Goal: Transaction & Acquisition: Book appointment/travel/reservation

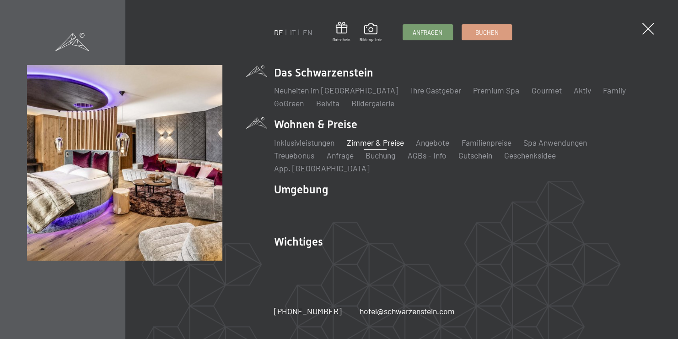
click at [358, 147] on link "Zimmer & Preise" at bounding box center [375, 142] width 57 height 10
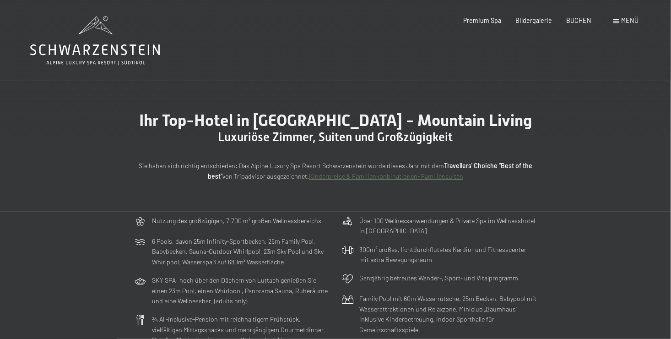
click at [619, 20] on span at bounding box center [616, 21] width 5 height 4
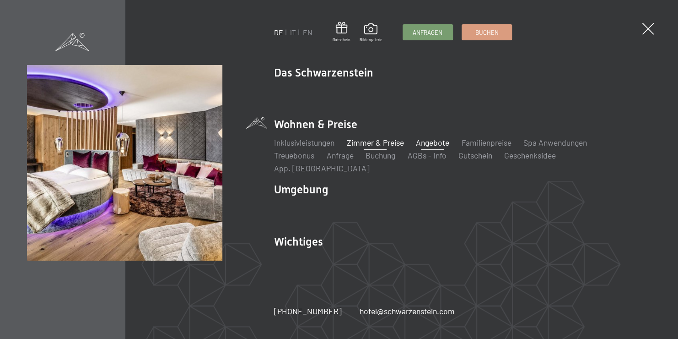
click at [432, 147] on link "Angebote" at bounding box center [432, 142] width 33 height 10
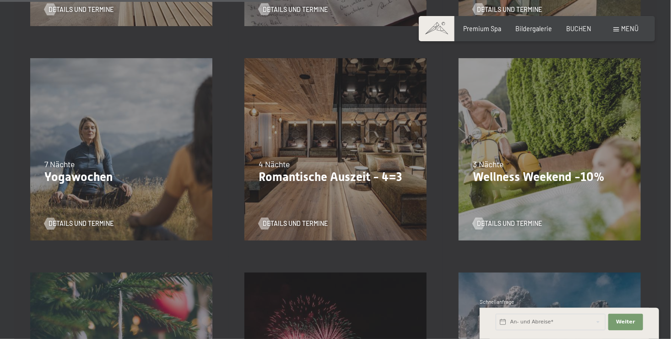
scroll to position [641, 0]
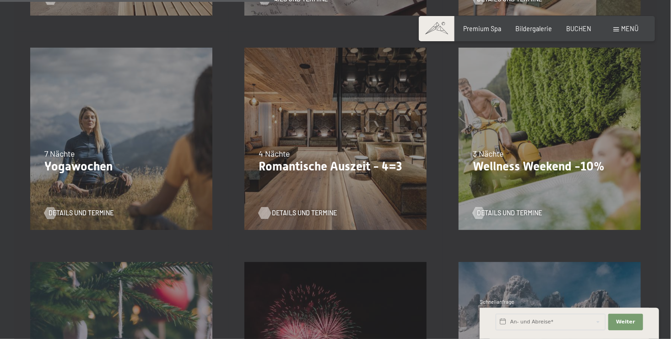
click at [313, 210] on span "Details und Termine" at bounding box center [304, 213] width 65 height 9
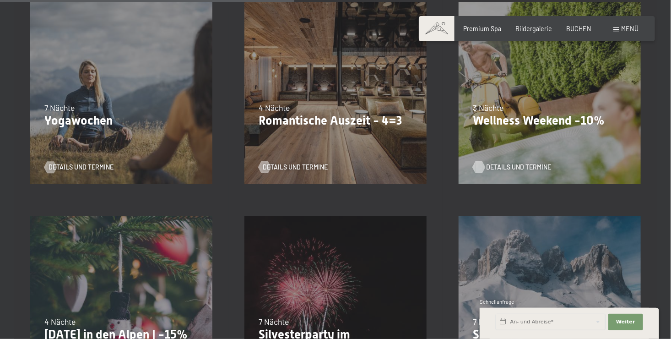
click at [520, 167] on span "Details und Termine" at bounding box center [518, 167] width 65 height 9
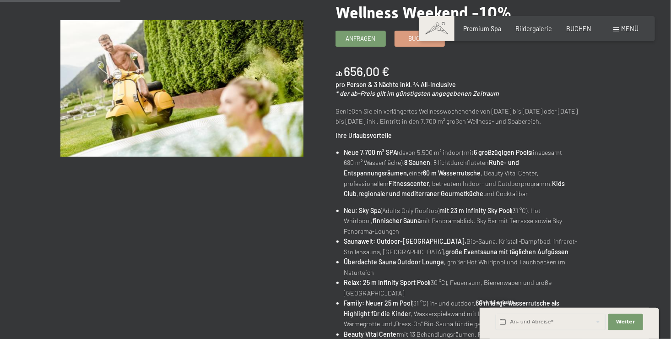
scroll to position [46, 0]
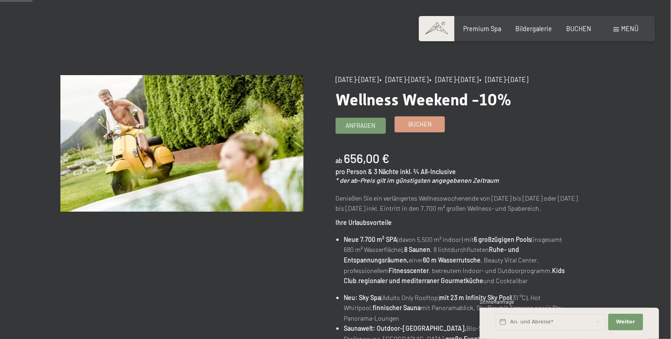
click at [425, 128] on span "Buchen" at bounding box center [419, 124] width 23 height 8
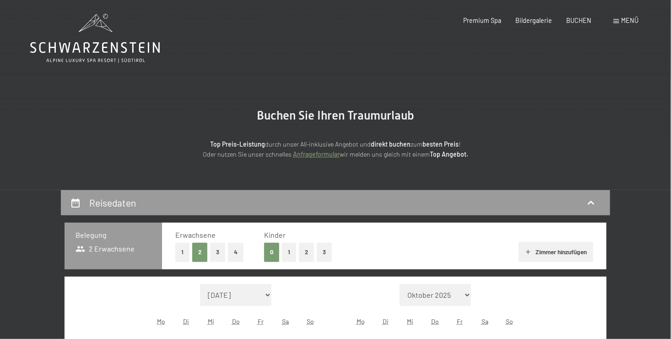
select select "[DATE]"
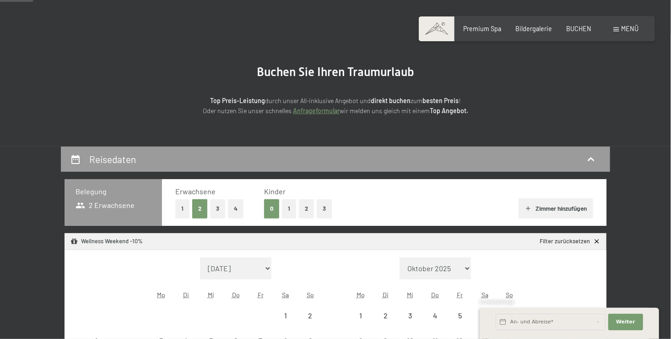
select select "[DATE]"
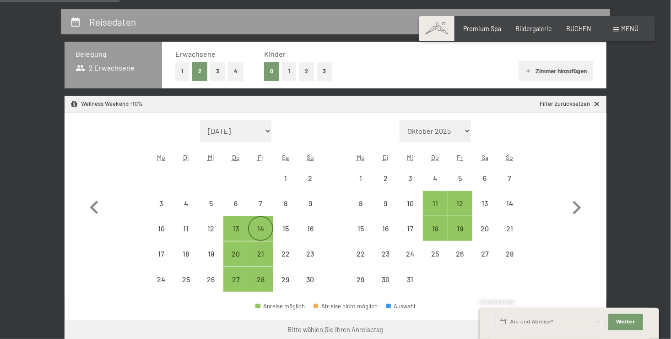
scroll to position [229, 0]
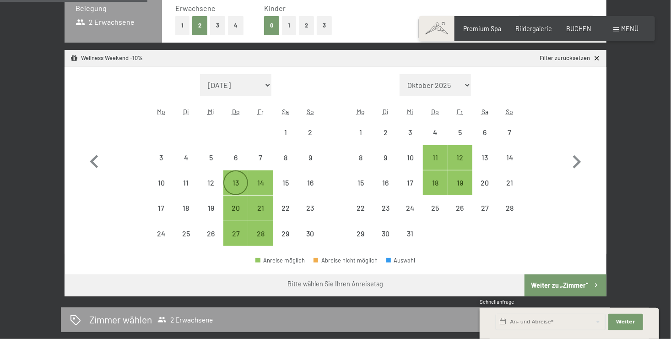
click at [233, 187] on div "13" at bounding box center [235, 190] width 23 height 23
select select "[DATE]"
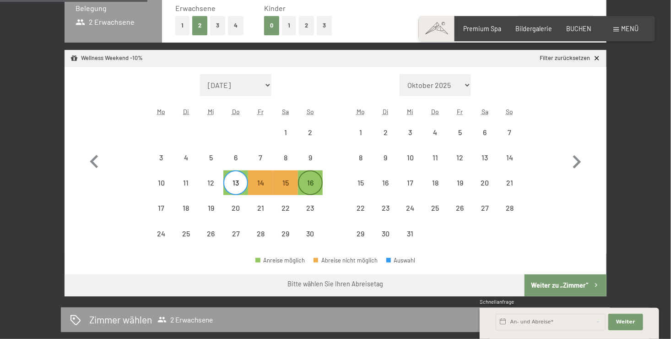
click at [310, 181] on div "16" at bounding box center [310, 190] width 23 height 23
select select "[DATE]"
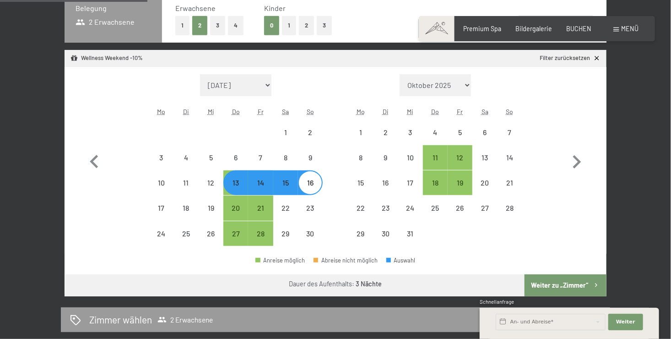
select select "[DATE]"
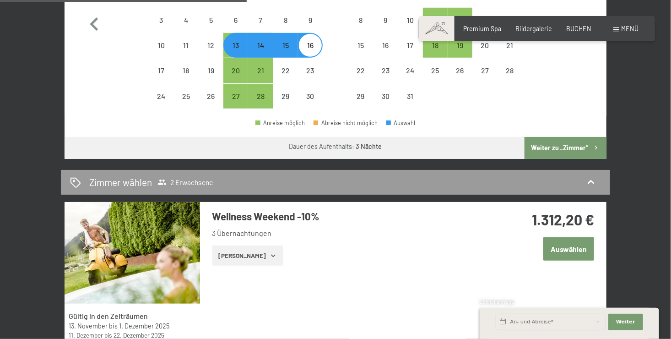
scroll to position [412, 0]
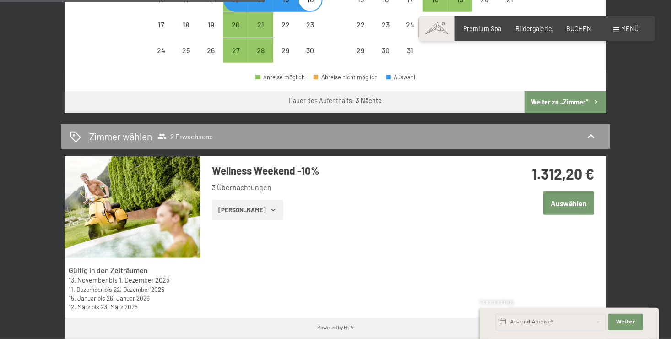
click at [256, 210] on button "[PERSON_NAME]" at bounding box center [247, 210] width 71 height 20
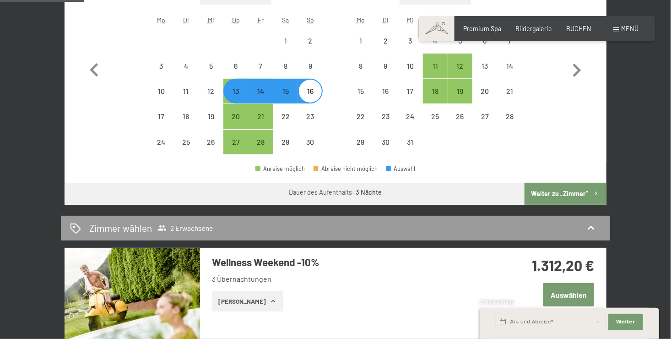
scroll to position [275, 0]
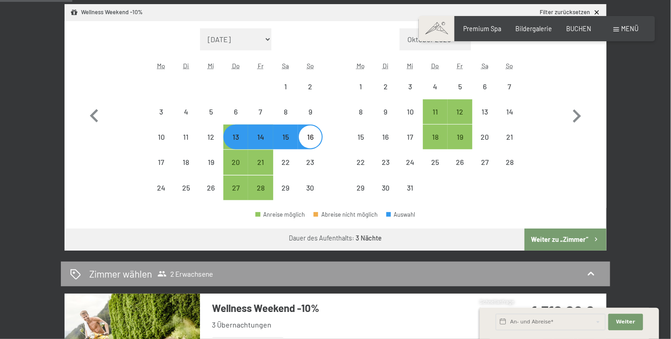
click at [268, 142] on div "14" at bounding box center [260, 144] width 23 height 23
select select "[DATE]"
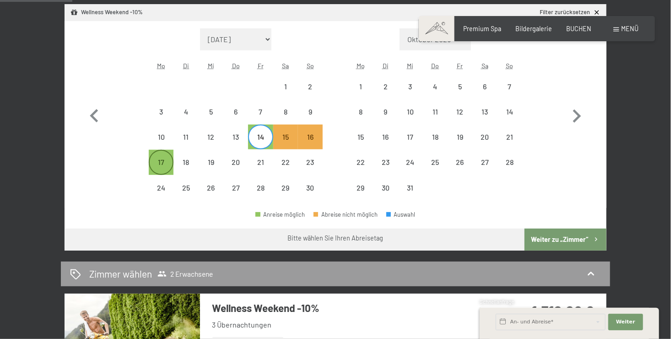
click at [163, 163] on div "17" at bounding box center [161, 169] width 23 height 23
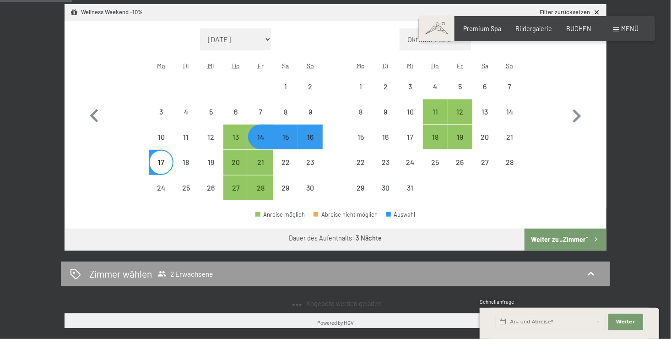
select select "[DATE]"
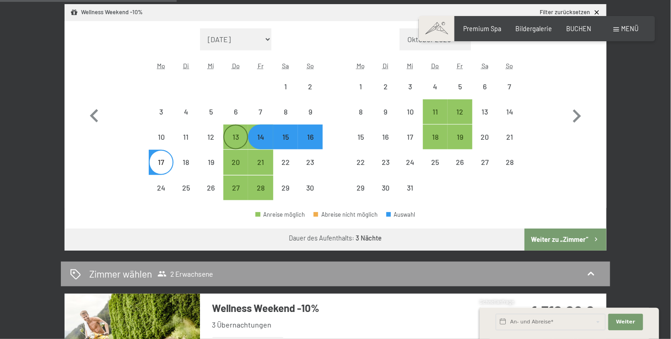
click at [239, 137] on div "13" at bounding box center [235, 144] width 23 height 23
select select "[DATE]"
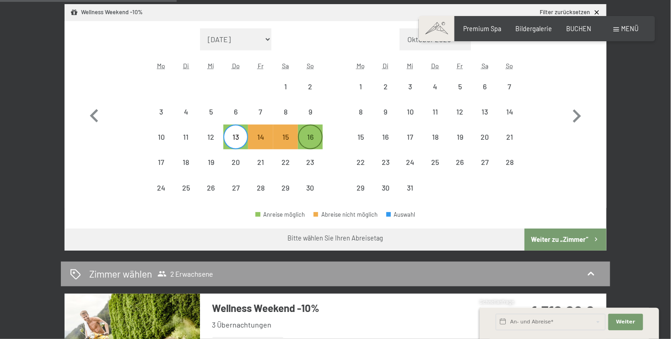
click at [312, 143] on div "16" at bounding box center [310, 144] width 23 height 23
select select "[DATE]"
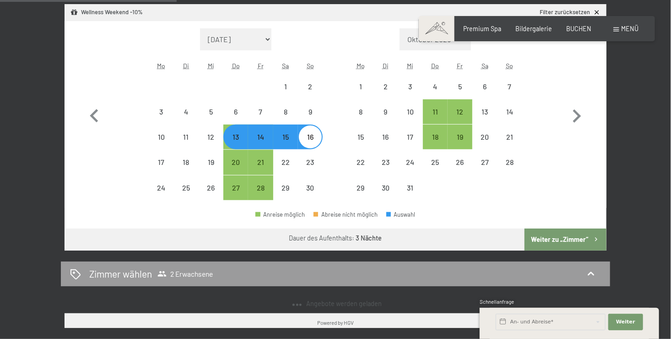
select select "[DATE]"
select select "2025-12-01"
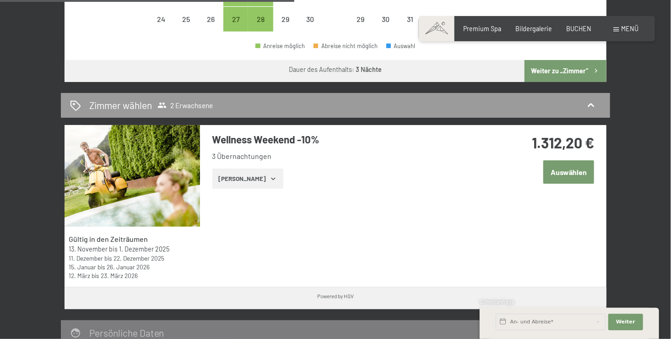
scroll to position [458, 0]
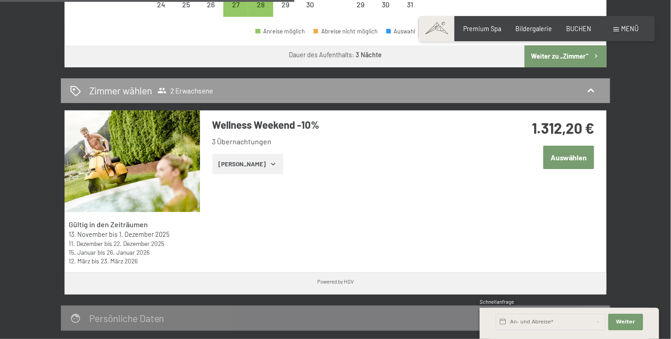
click at [248, 163] on button "Zeige Zimmer" at bounding box center [247, 164] width 71 height 20
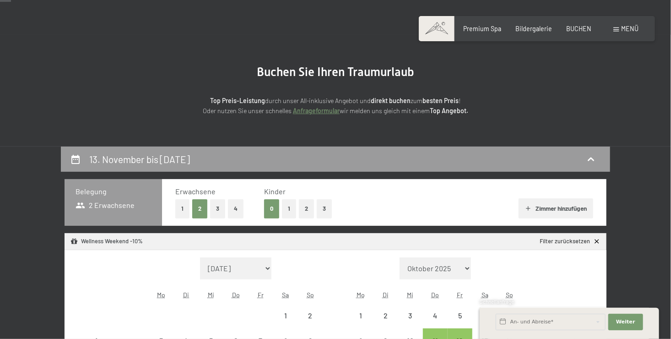
scroll to position [0, 0]
